Goal: Register for event/course

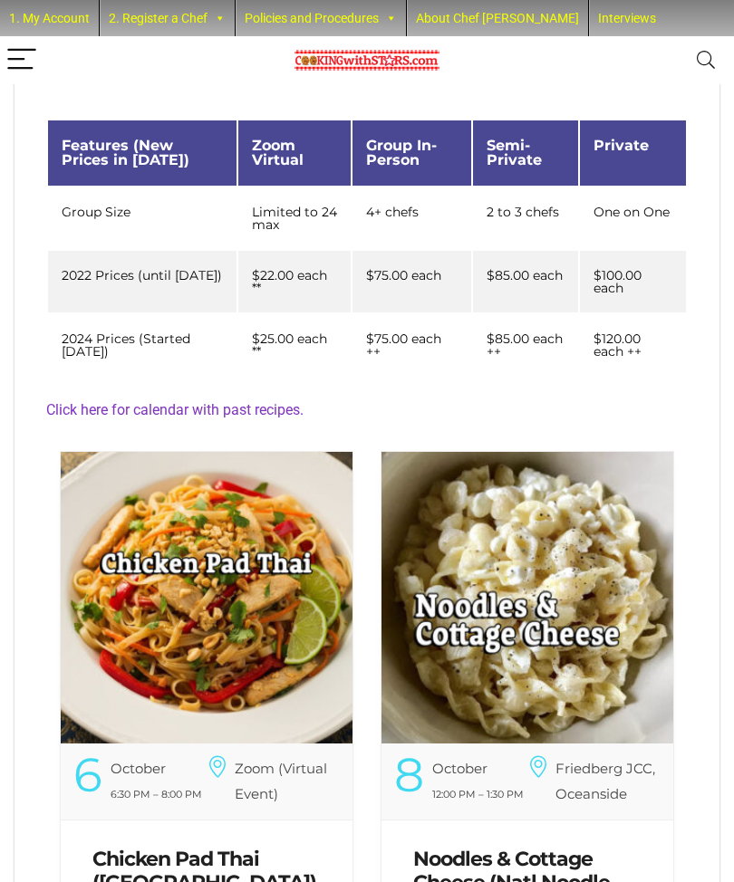
scroll to position [317, 0]
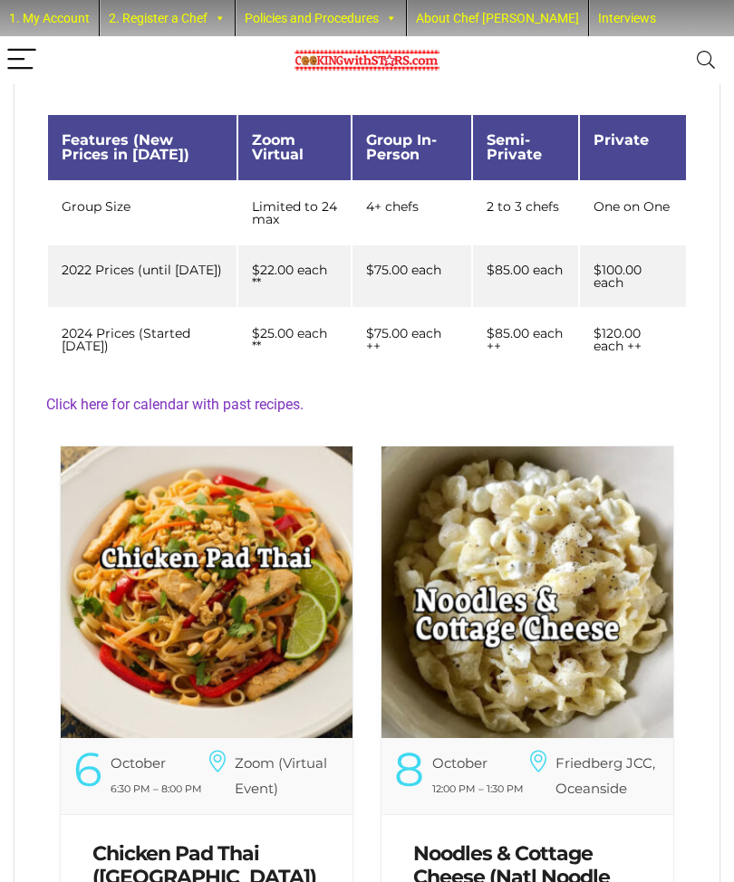
click at [563, 641] on img at bounding box center [527, 593] width 292 height 292
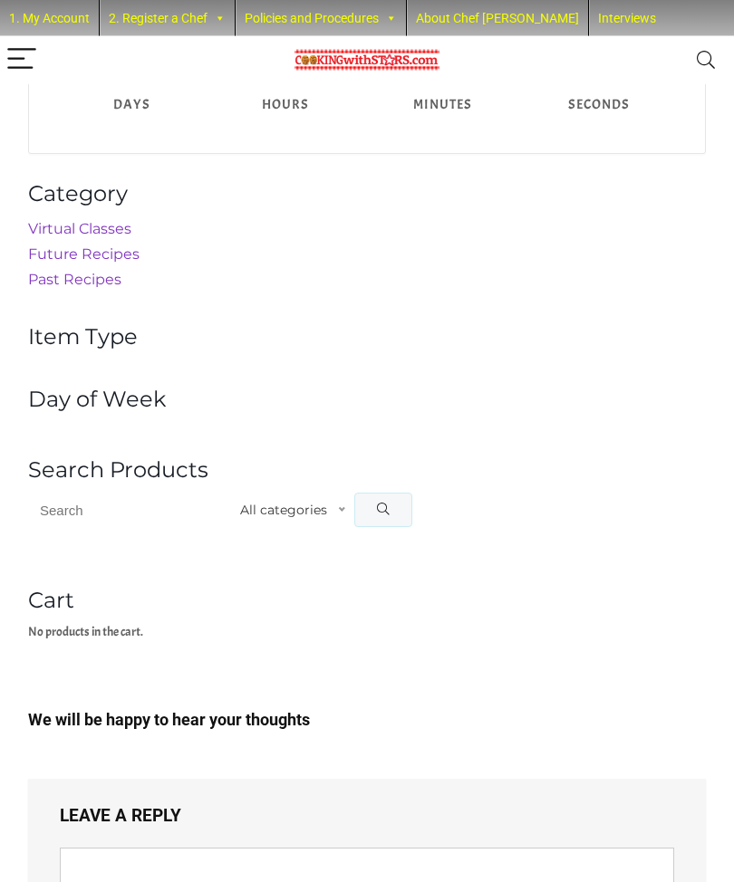
scroll to position [1384, 0]
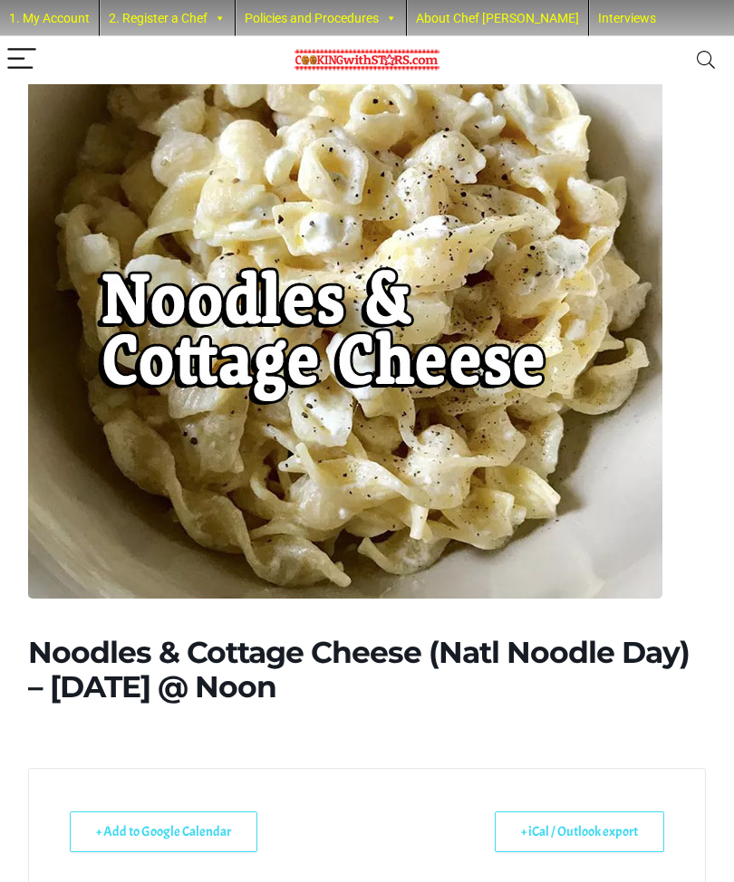
click at [481, 434] on img at bounding box center [345, 283] width 634 height 634
click at [517, 441] on img at bounding box center [345, 282] width 634 height 634
click at [516, 441] on img at bounding box center [345, 282] width 634 height 634
click at [422, 655] on h1 "Noodles & Cottage Cheese (Natl Noodle Day) – [DATE] @ Noon" at bounding box center [367, 670] width 678 height 70
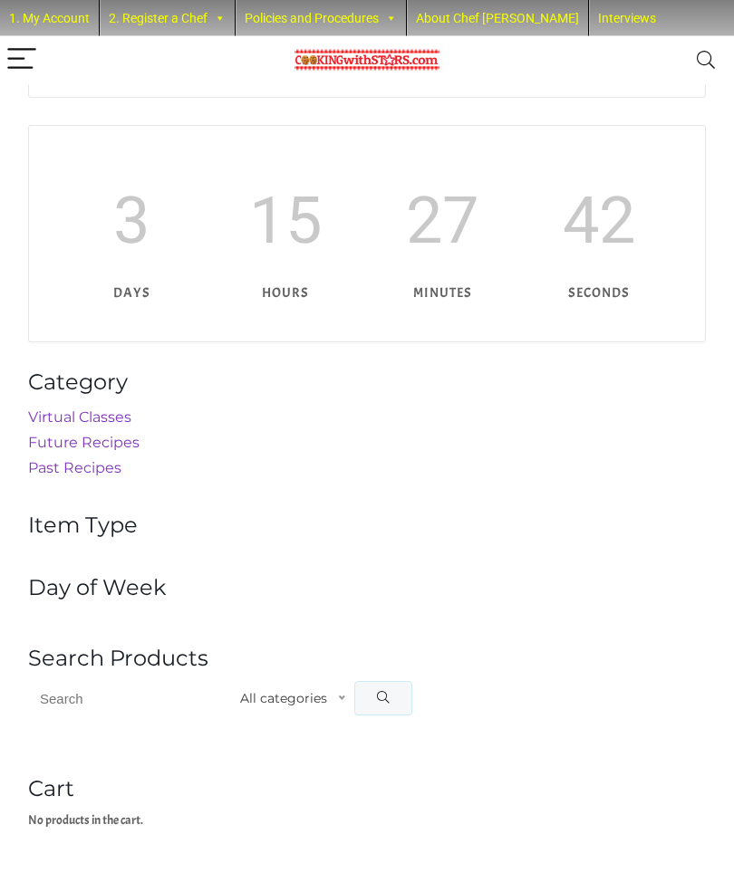
scroll to position [880, 0]
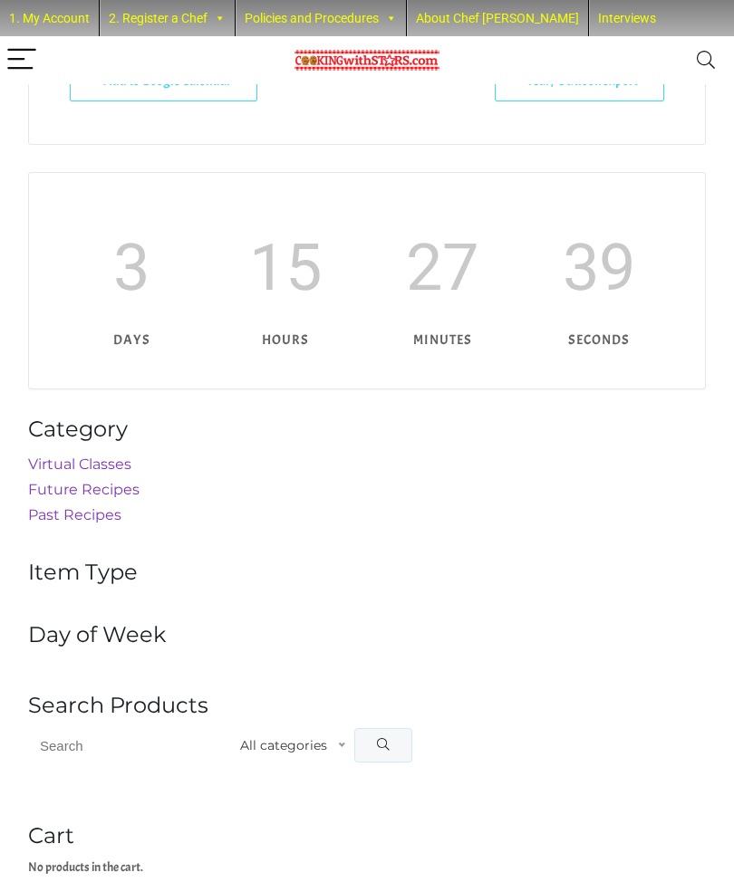
click at [134, 488] on link "Future Recipes" at bounding box center [83, 489] width 111 height 17
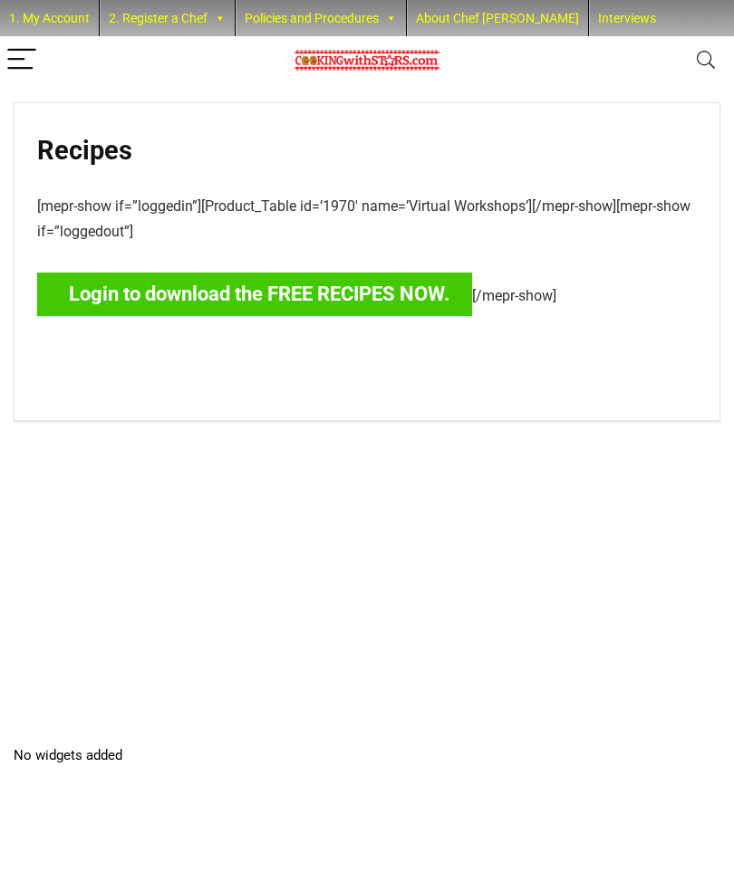
click at [299, 293] on link "Login to download the FREE RECIPES NOW." at bounding box center [254, 294] width 435 height 43
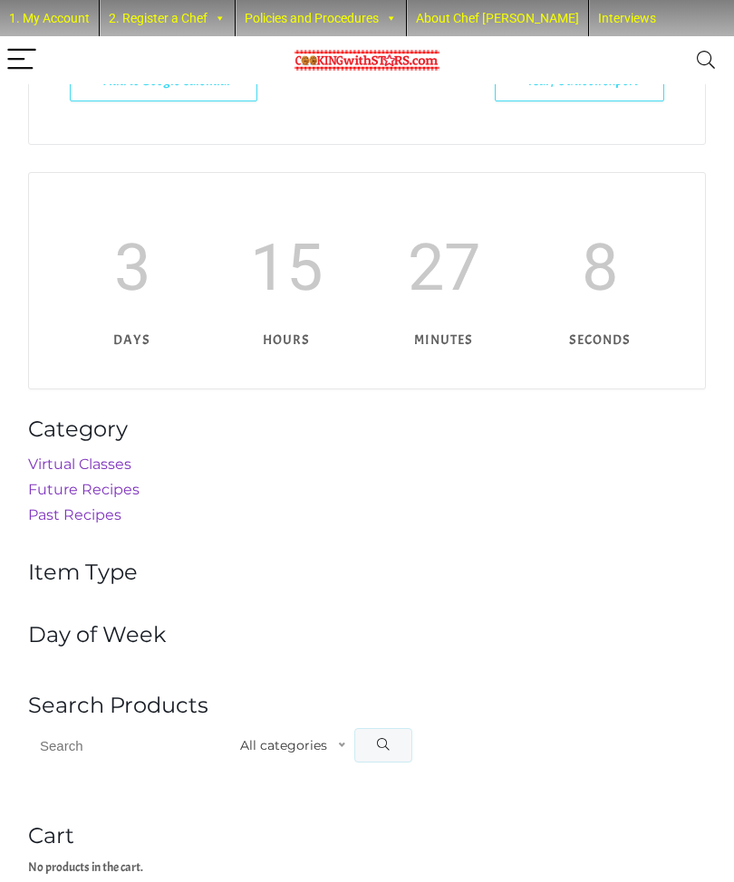
scroll to position [1445, 0]
